Goal: Task Accomplishment & Management: Manage account settings

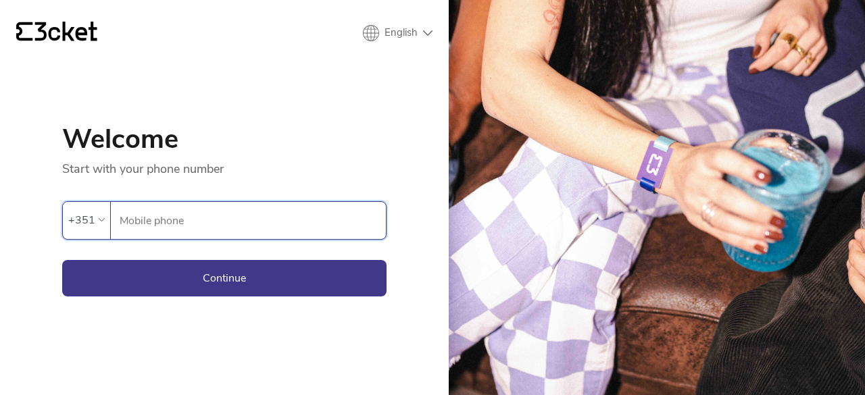
click at [210, 217] on input "Mobile phone" at bounding box center [252, 220] width 267 height 37
type input "926723168"
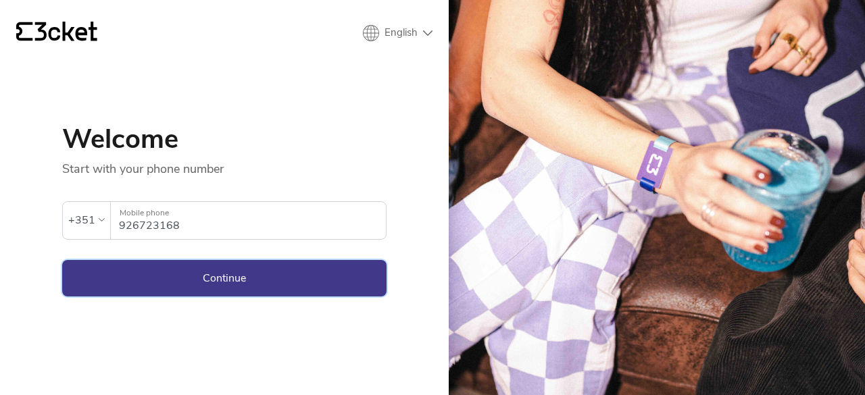
click at [215, 276] on button "Continue" at bounding box center [224, 278] width 324 height 36
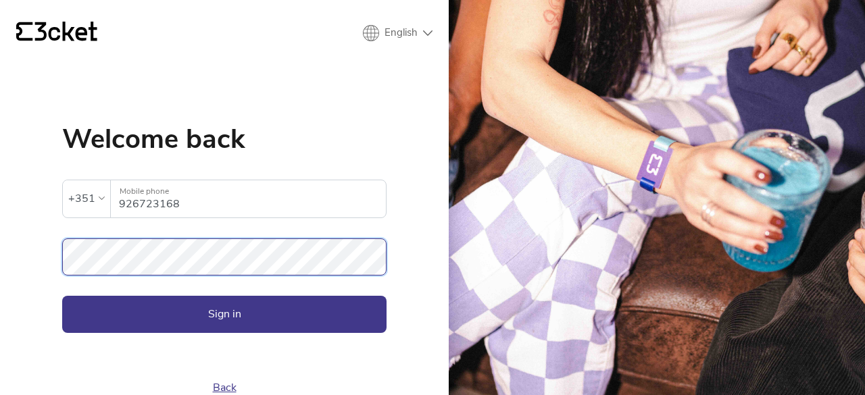
click at [62, 296] on button "Sign in" at bounding box center [224, 314] width 324 height 36
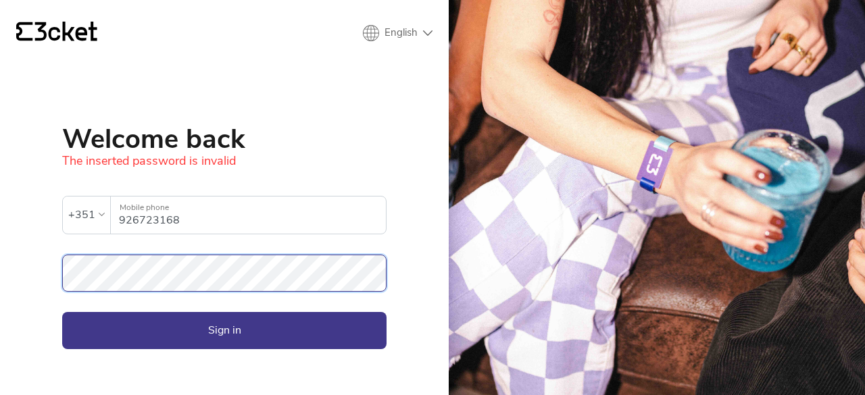
click at [62, 312] on button "Sign in" at bounding box center [224, 330] width 324 height 36
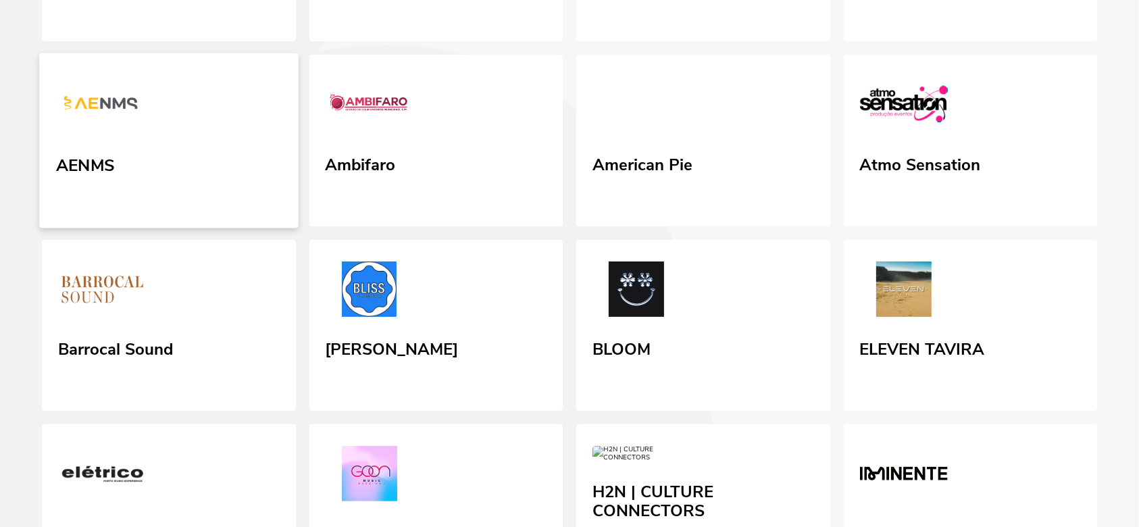
scroll to position [276, 0]
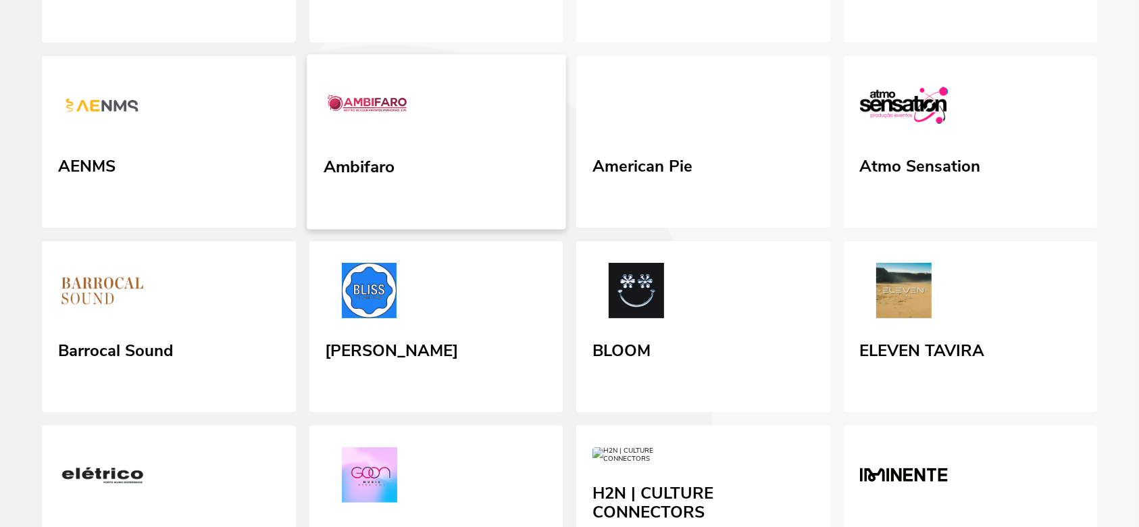
click at [427, 114] on link "Ambifaro" at bounding box center [436, 142] width 259 height 175
